Goal: Information Seeking & Learning: Check status

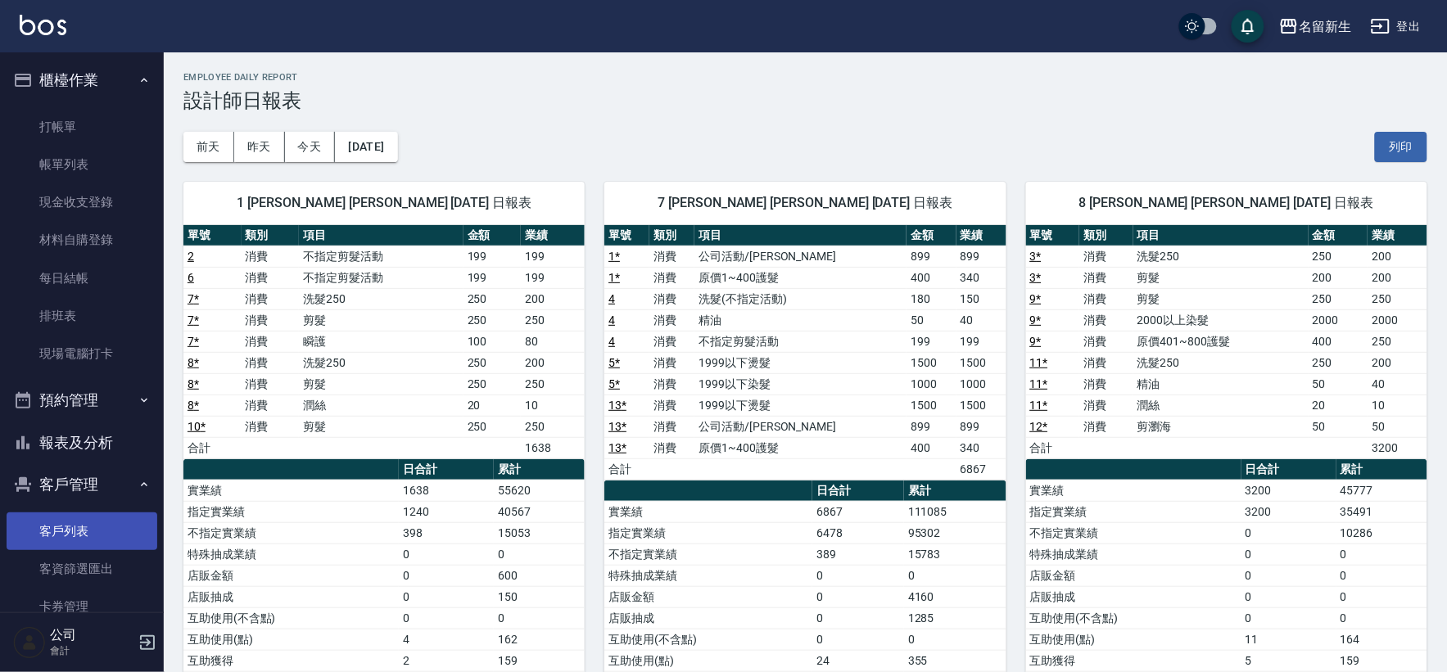
scroll to position [80, 0]
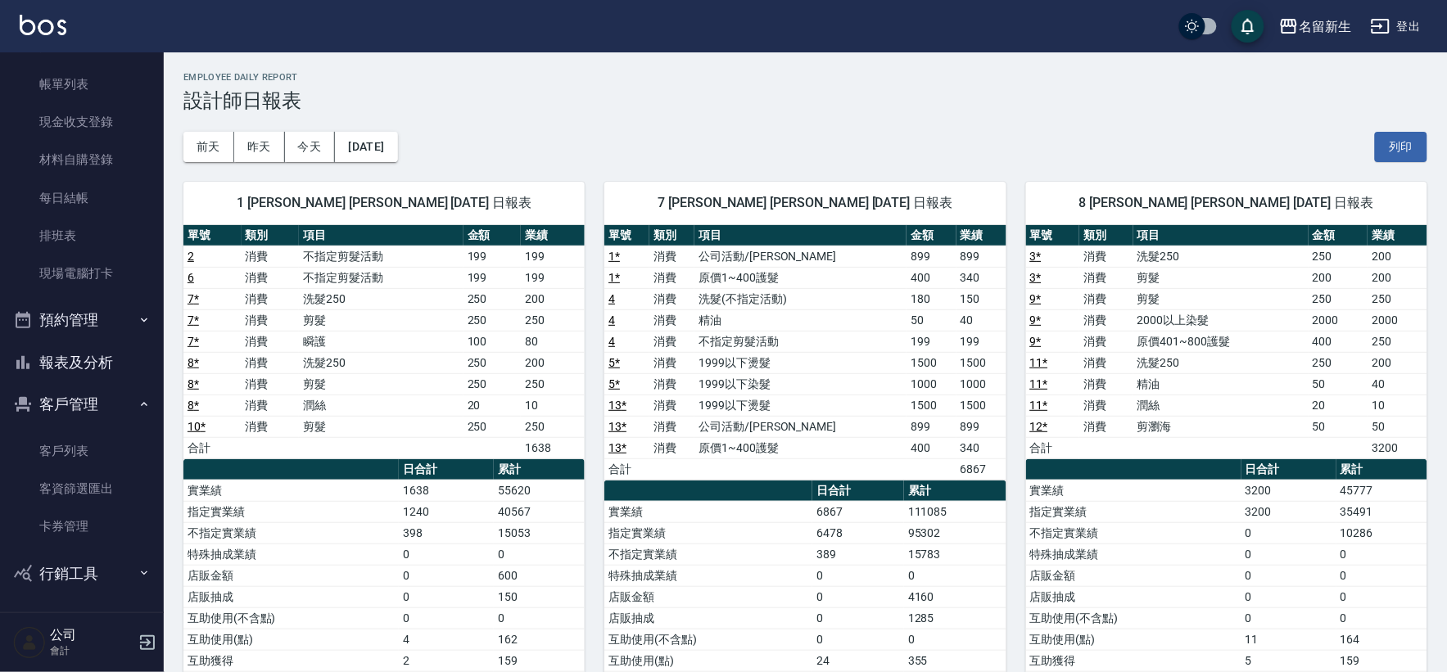
click at [117, 364] on button "報表及分析" at bounding box center [82, 362] width 151 height 43
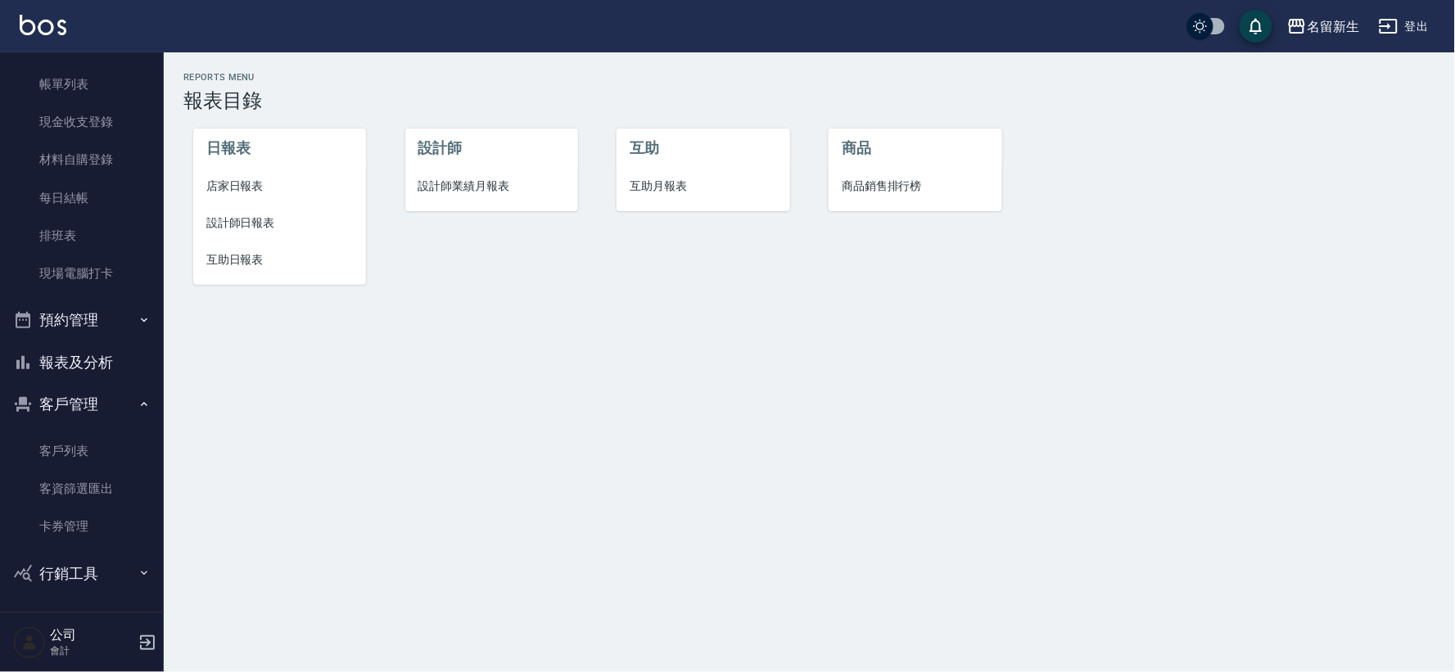
click at [238, 255] on span "互助日報表" at bounding box center [279, 259] width 147 height 17
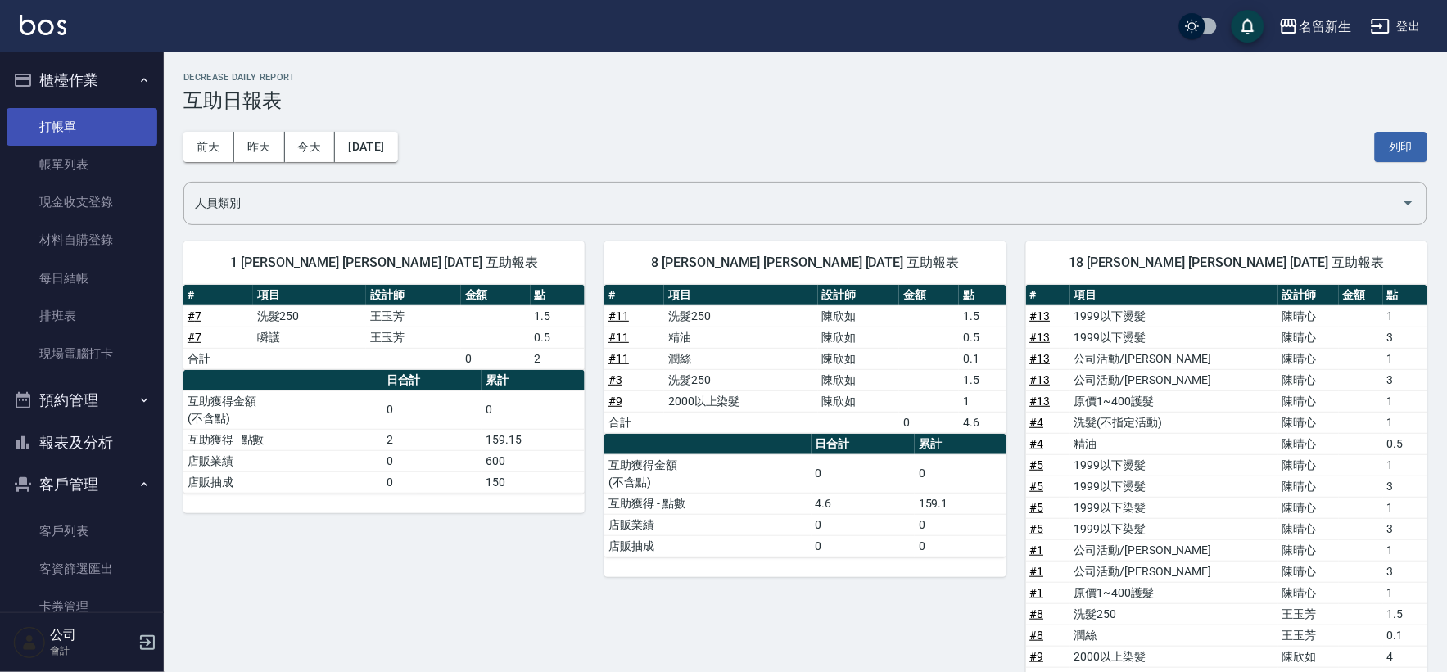
click at [107, 131] on link "打帳單" at bounding box center [82, 127] width 151 height 38
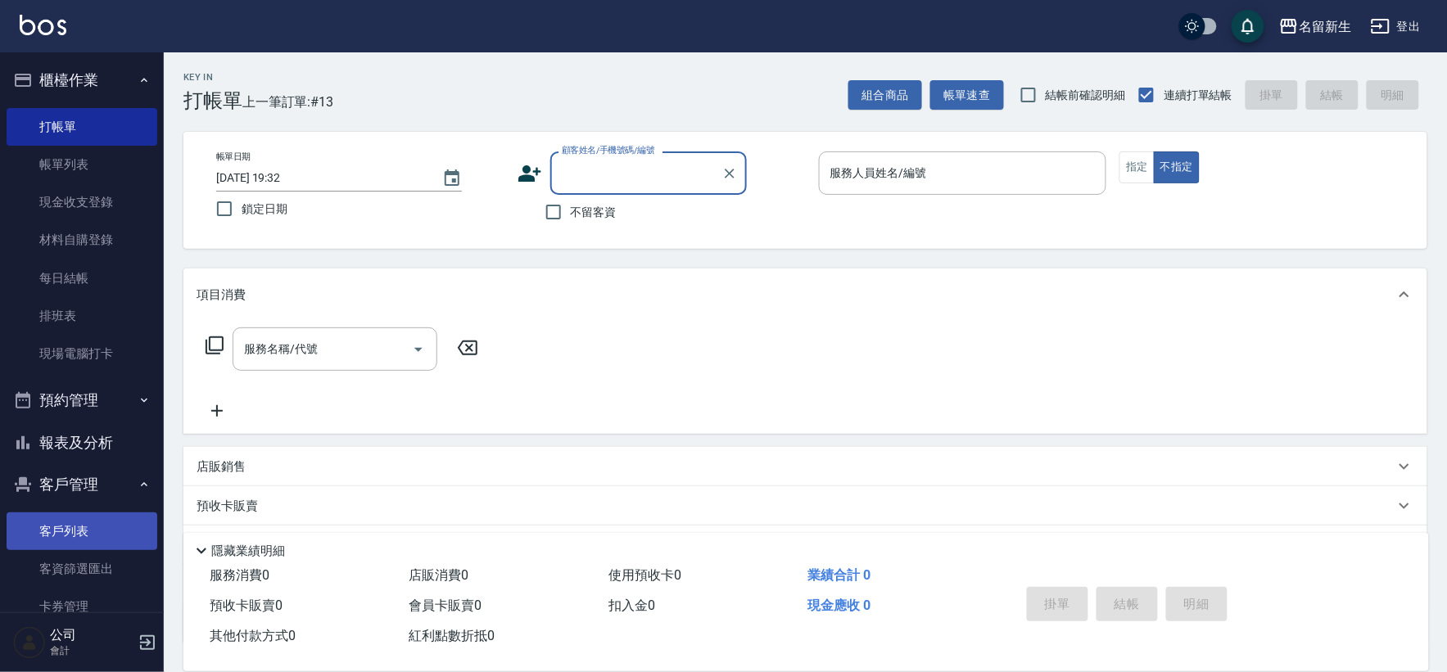
click at [118, 516] on link "客戶列表" at bounding box center [82, 532] width 151 height 38
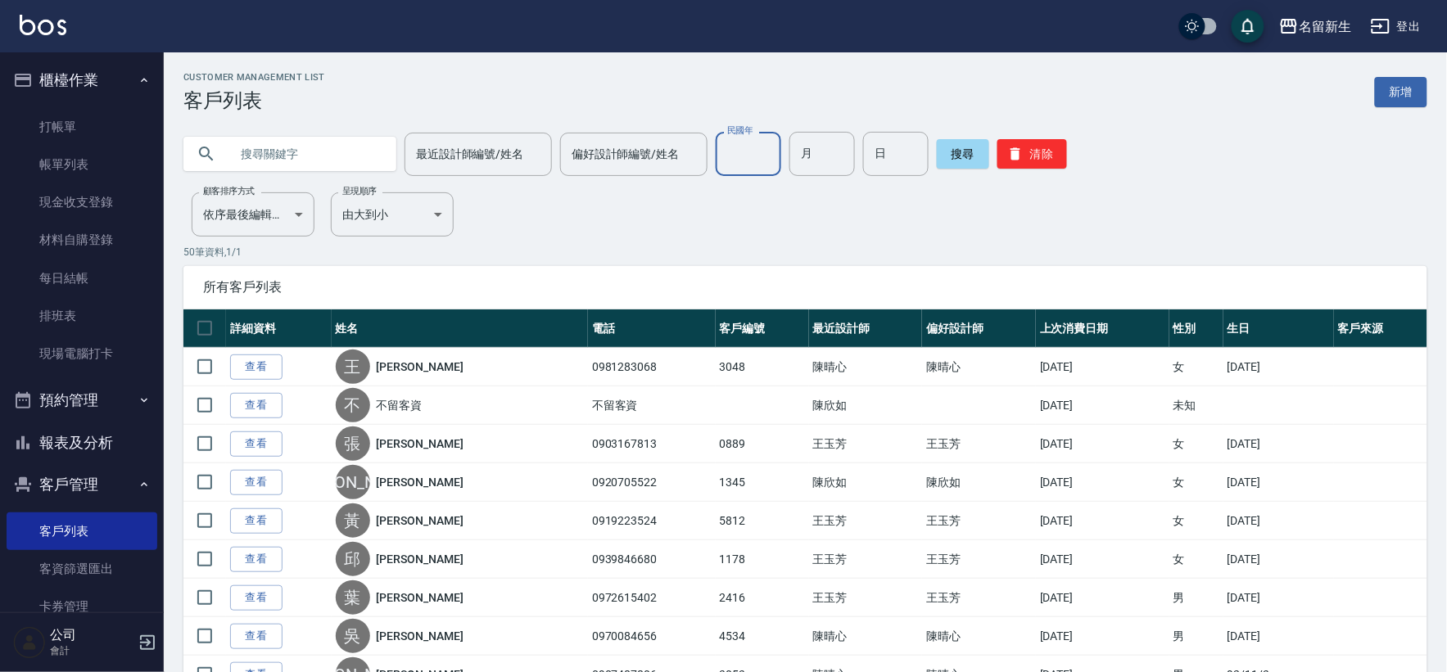
click at [733, 168] on input "民國年" at bounding box center [749, 154] width 66 height 44
type input "84"
type input "01"
type input "20"
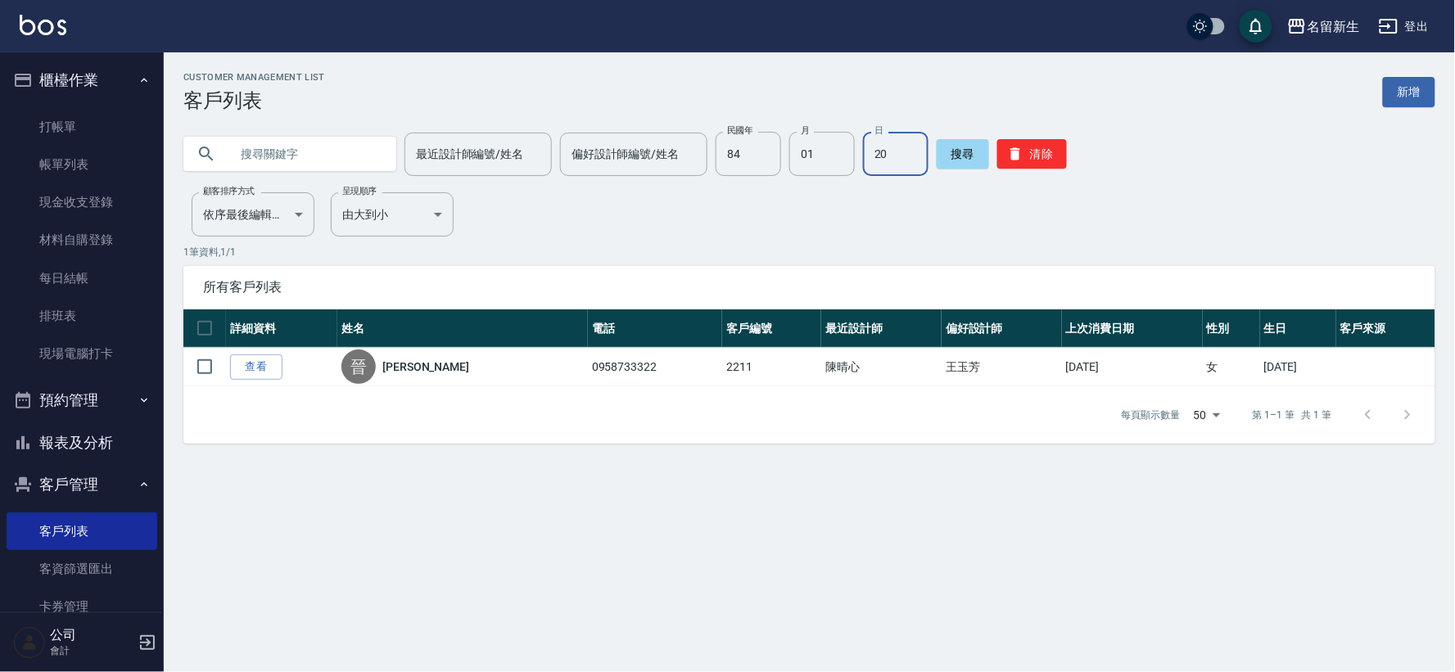
click at [120, 444] on button "報表及分析" at bounding box center [82, 443] width 151 height 43
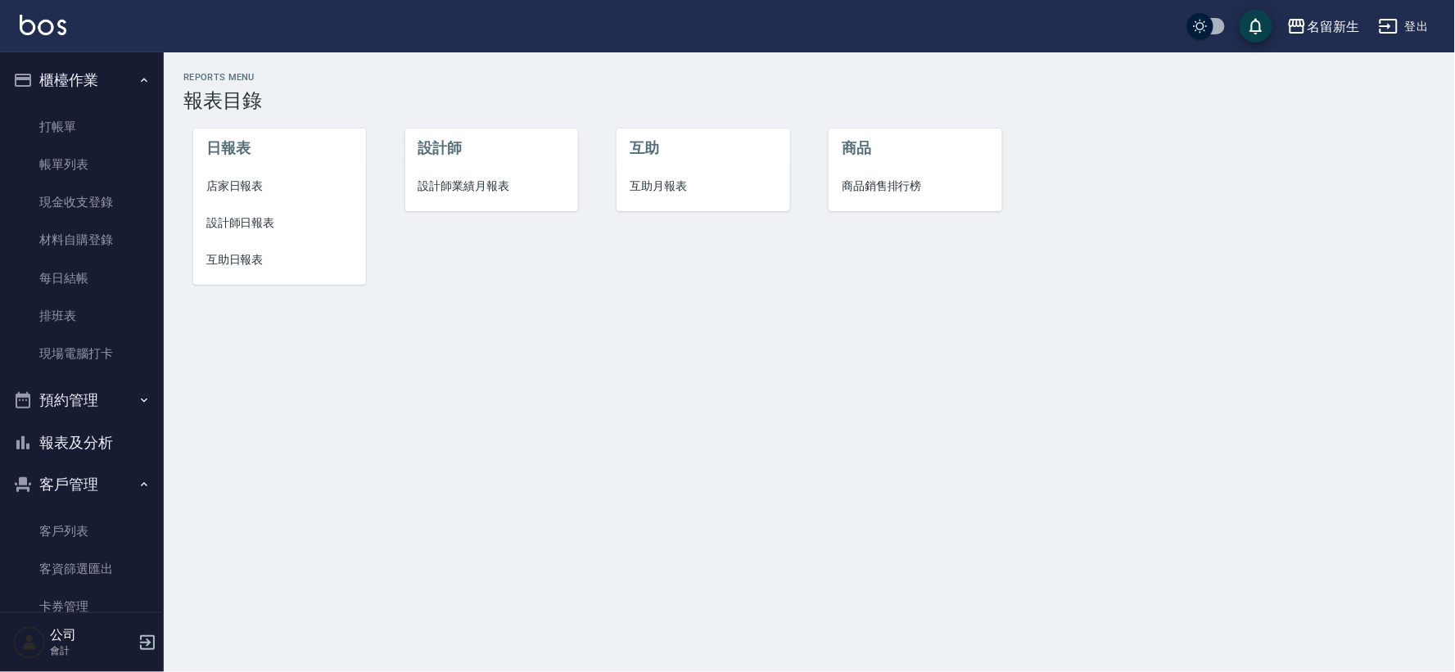
click at [487, 186] on span "設計師業績月報表" at bounding box center [491, 186] width 147 height 17
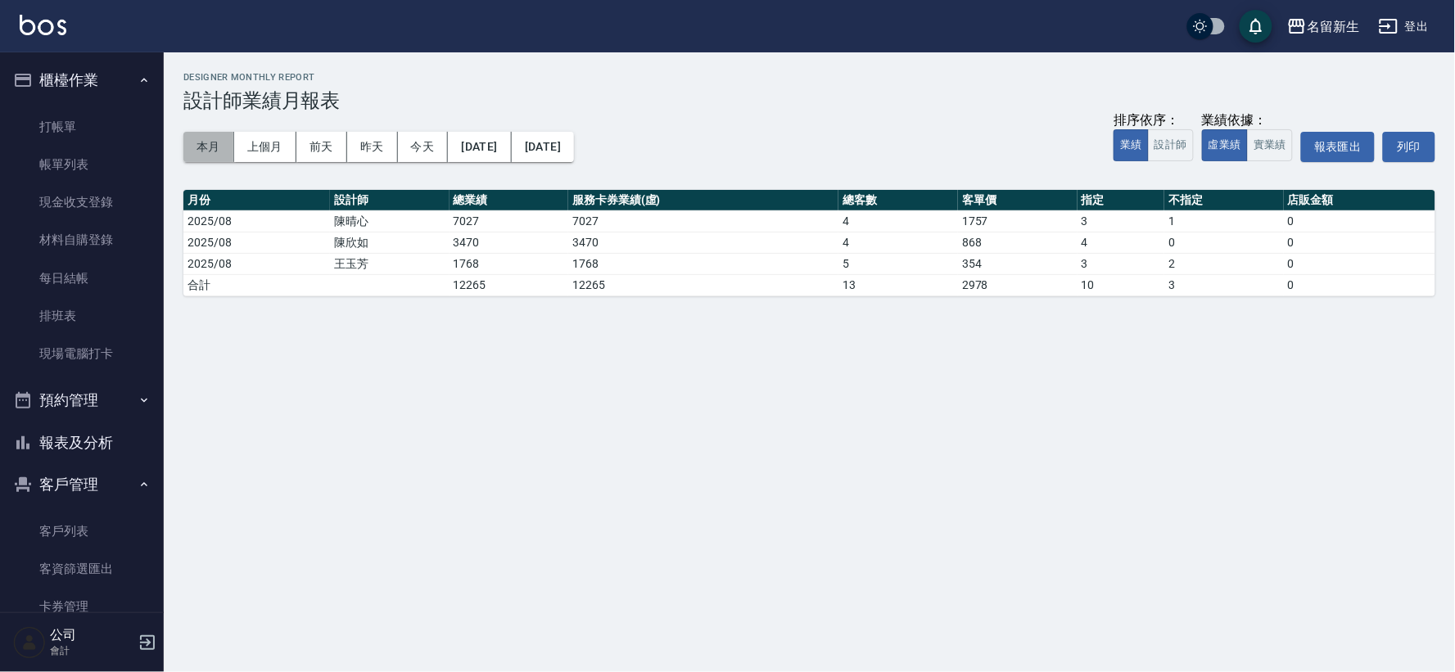
click at [222, 150] on button "本月" at bounding box center [208, 147] width 51 height 30
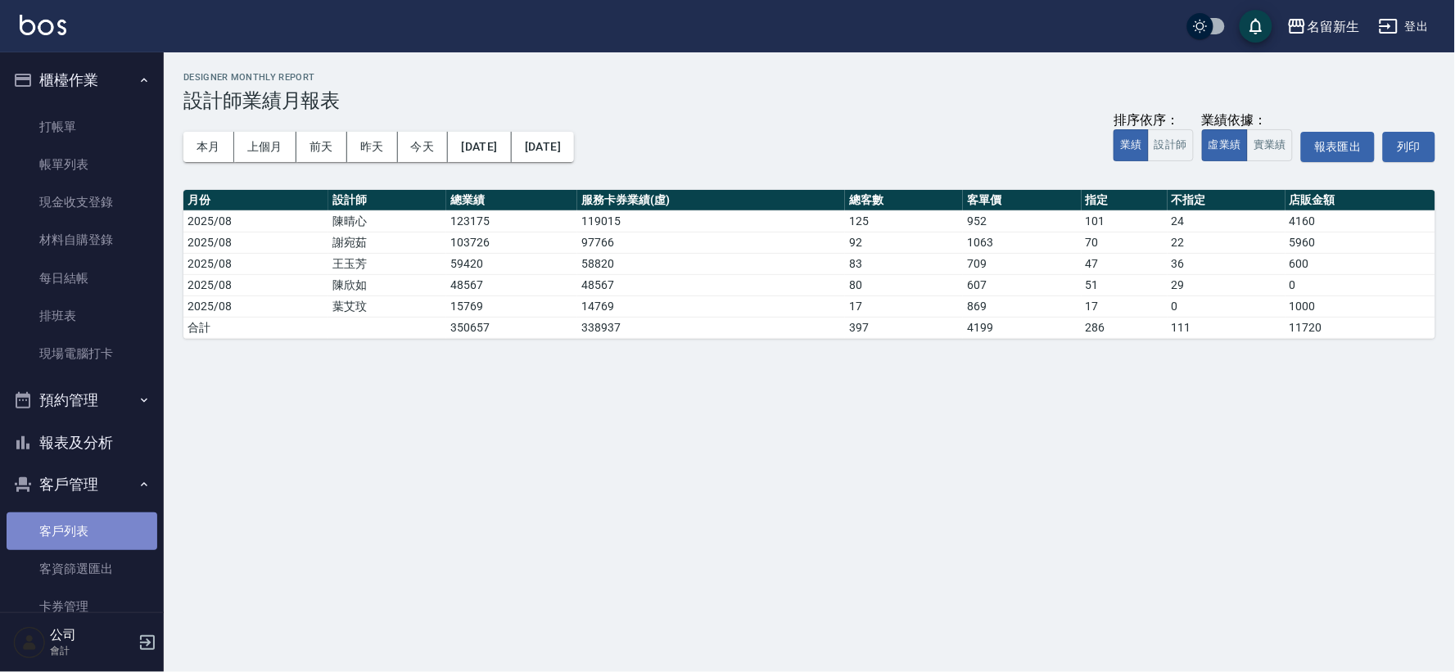
click at [102, 521] on link "客戶列表" at bounding box center [82, 532] width 151 height 38
